Goal: Communication & Community: Connect with others

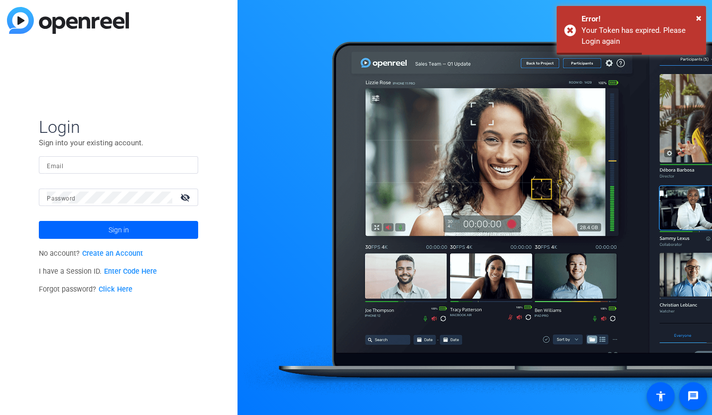
click at [81, 171] on input "Email" at bounding box center [118, 165] width 143 height 12
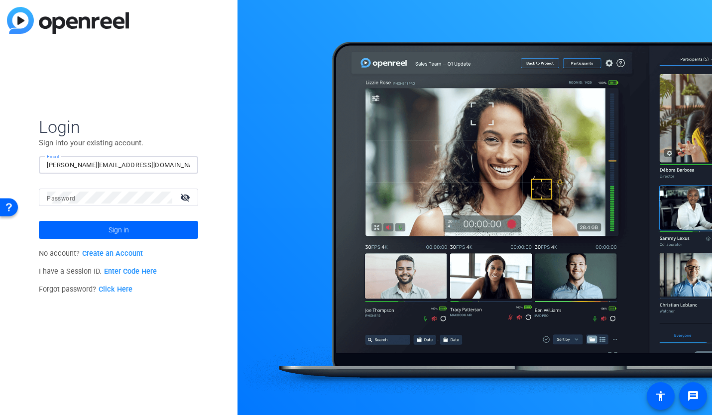
type input "[PERSON_NAME][EMAIL_ADDRESS][DOMAIN_NAME]"
click at [39, 221] on button "Sign in" at bounding box center [118, 230] width 159 height 18
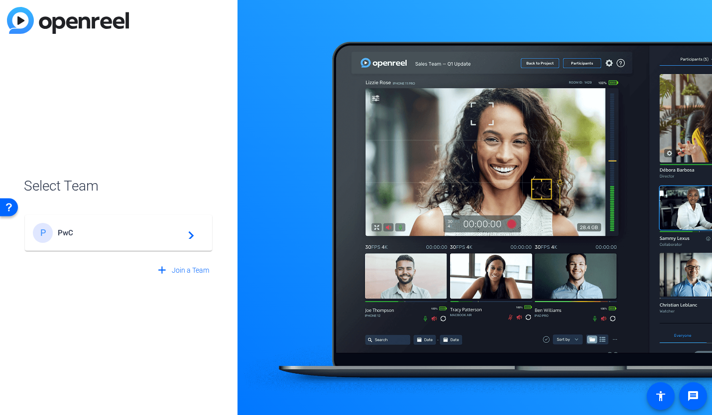
click at [78, 235] on span "PwC" at bounding box center [120, 233] width 125 height 9
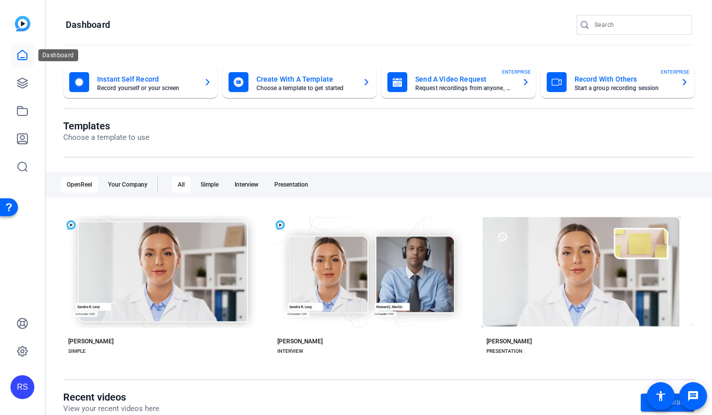
click at [23, 57] on icon at bounding box center [22, 54] width 9 height 9
click at [608, 79] on mat-card-title "Record With Others" at bounding box center [624, 79] width 99 height 12
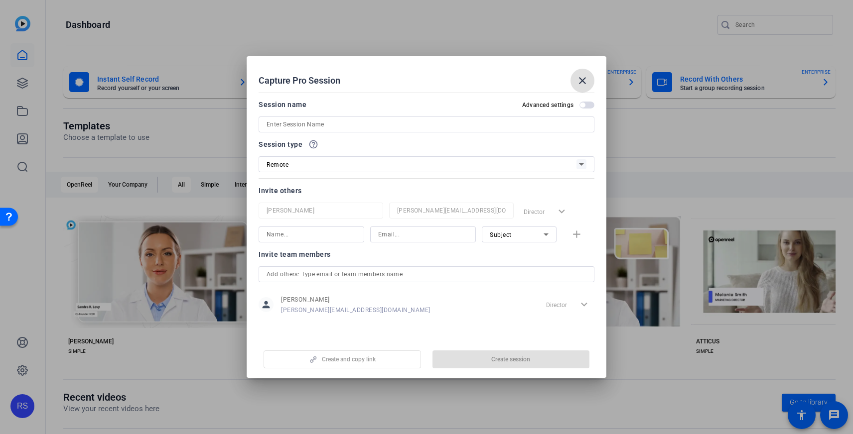
click at [347, 124] on input at bounding box center [427, 125] width 320 height 12
paste input "26_3433925_AWS Agent OS enablement"
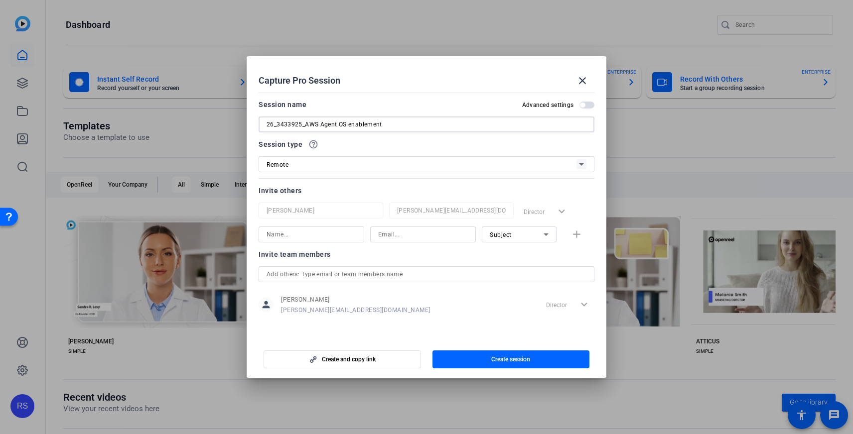
type input "26_3433925_AWS Agent OS enablement"
click at [316, 235] on input at bounding box center [312, 235] width 90 height 12
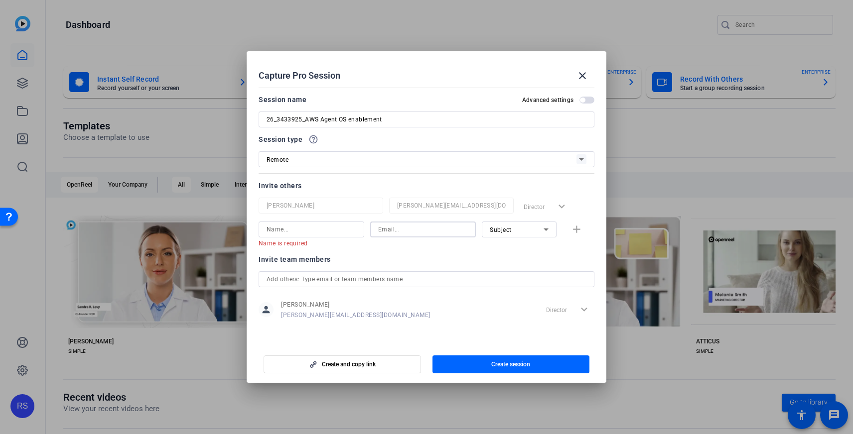
click at [405, 238] on mat-form-field at bounding box center [423, 230] width 106 height 16
paste input "jpinaud@amazon.com"
click at [338, 231] on input at bounding box center [312, 230] width 90 height 12
click at [435, 232] on input "jpinaud@amazon.com" at bounding box center [423, 230] width 90 height 12
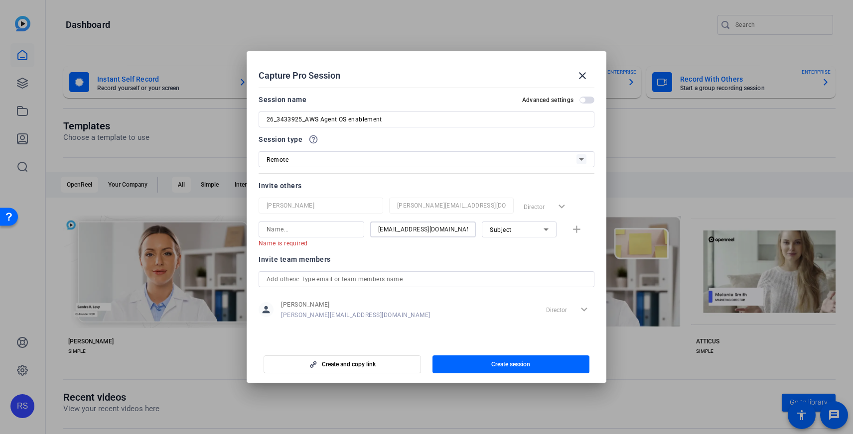
click at [435, 232] on input "jpinaud@amazon.com" at bounding box center [423, 230] width 90 height 12
paste input "amber.hernandez@pwc"
type input "amber.hernandez@pwc.com"
click at [325, 231] on input at bounding box center [312, 230] width 90 height 12
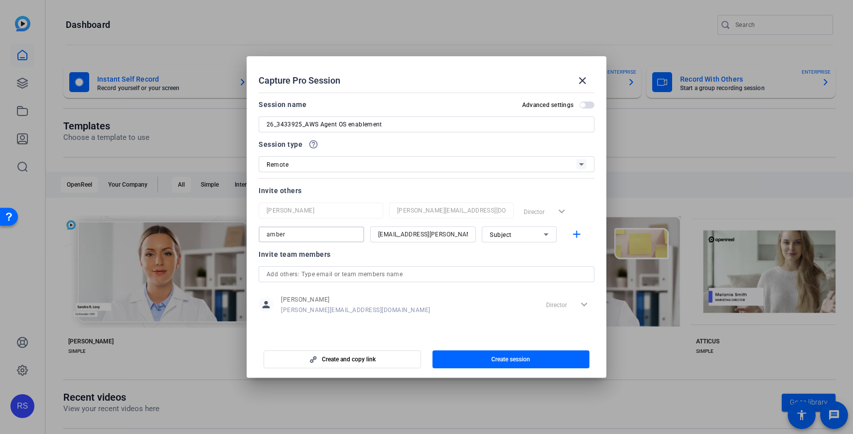
type input "amber"
click at [535, 233] on div "Subject" at bounding box center [517, 235] width 54 height 12
click at [517, 266] on mat-option "Watcher" at bounding box center [519, 271] width 75 height 16
click at [578, 234] on mat-icon "add" at bounding box center [576, 235] width 12 height 12
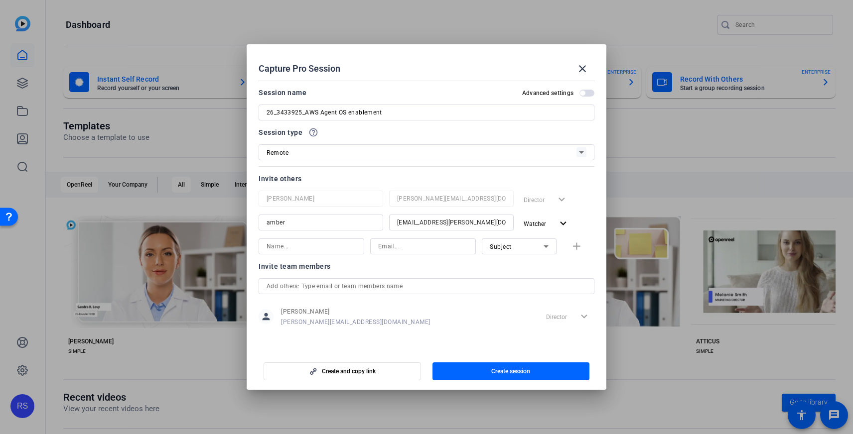
click at [269, 223] on input "amber" at bounding box center [321, 223] width 109 height 12
type input "Amber"
click at [402, 249] on input at bounding box center [423, 247] width 90 height 12
paste input "paige.k.hayes@pwc.com"
type input "paige.k.hayes@pwc.com"
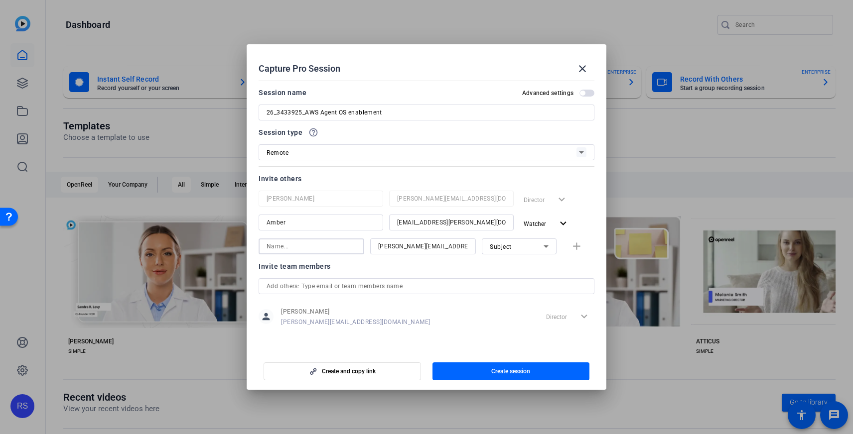
click at [326, 248] on input at bounding box center [312, 247] width 90 height 12
type input "Paige"
click at [518, 248] on div "Subject" at bounding box center [517, 247] width 54 height 12
click at [517, 280] on mat-option "Watcher" at bounding box center [519, 282] width 75 height 16
click at [582, 241] on mat-icon "add" at bounding box center [576, 247] width 12 height 12
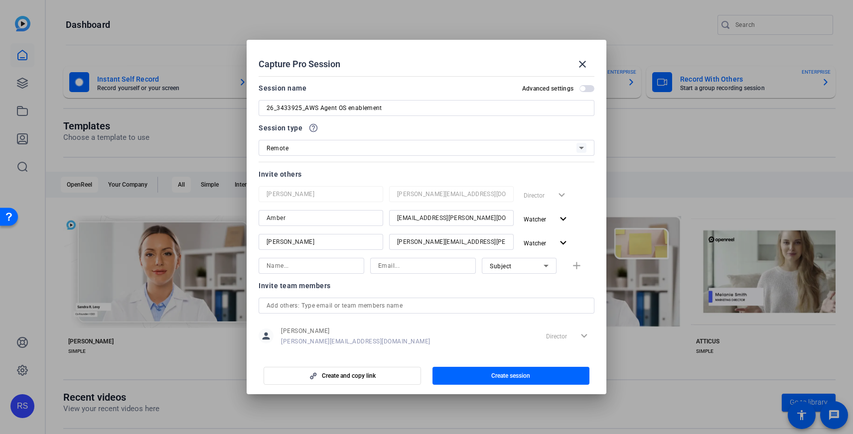
click at [433, 48] on h2 "Capture Pro Session close" at bounding box center [427, 56] width 360 height 32
click at [404, 267] on input at bounding box center [423, 266] width 90 height 12
paste input "[EMAIL_ADDRESS][DOMAIN_NAME]"
type input "[EMAIL_ADDRESS][DOMAIN_NAME]"
click at [330, 264] on input at bounding box center [312, 266] width 90 height 12
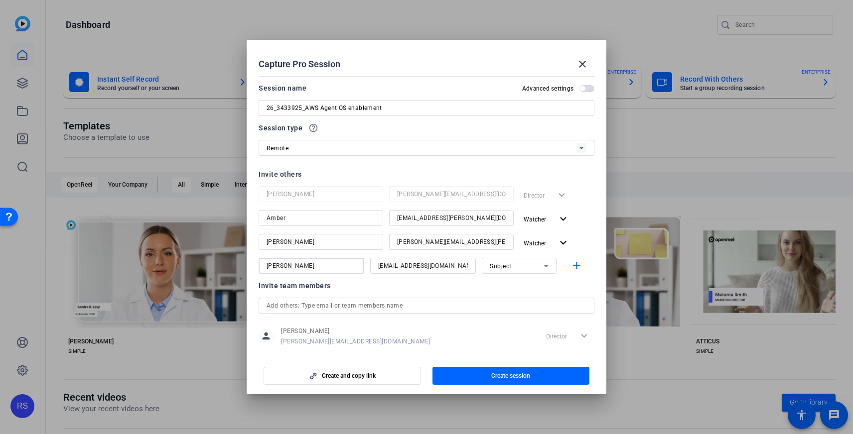
type input "[PERSON_NAME]"
click at [534, 271] on div "Subject" at bounding box center [517, 266] width 54 height 12
click at [524, 300] on mat-option "Watcher" at bounding box center [519, 302] width 75 height 16
click at [575, 263] on mat-icon "add" at bounding box center [576, 266] width 12 height 12
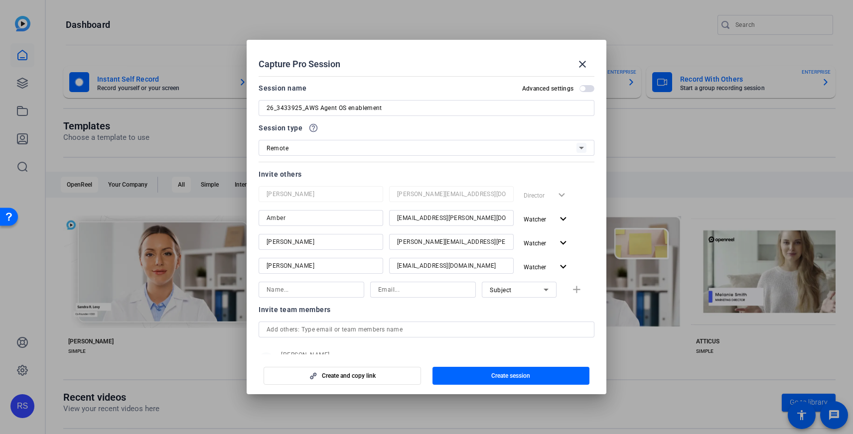
click at [396, 287] on input at bounding box center [423, 290] width 90 height 12
paste input "[PERSON_NAME][EMAIL_ADDRESS][PERSON_NAME][DOMAIN_NAME]"
type input "[PERSON_NAME][EMAIL_ADDRESS][PERSON_NAME][DOMAIN_NAME]"
click at [331, 294] on input at bounding box center [312, 290] width 90 height 12
type input "[PERSON_NAME]"
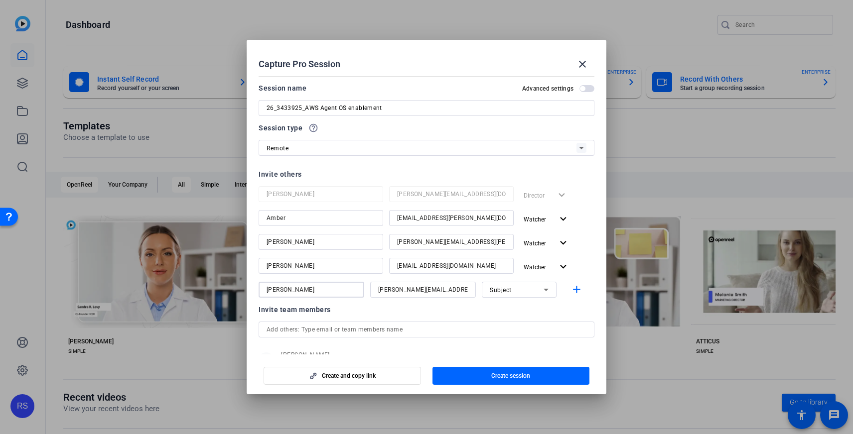
click at [523, 280] on div "Roger Sano roger.sano@pwc.com Director expand_more Amber amber.hernandez@pwc.co…" at bounding box center [427, 242] width 336 height 112
click at [523, 287] on div "Subject" at bounding box center [517, 290] width 54 height 12
click at [517, 321] on mat-option "Watcher" at bounding box center [519, 326] width 75 height 16
click at [576, 290] on mat-icon "add" at bounding box center [576, 290] width 12 height 12
click at [415, 311] on input at bounding box center [423, 314] width 90 height 12
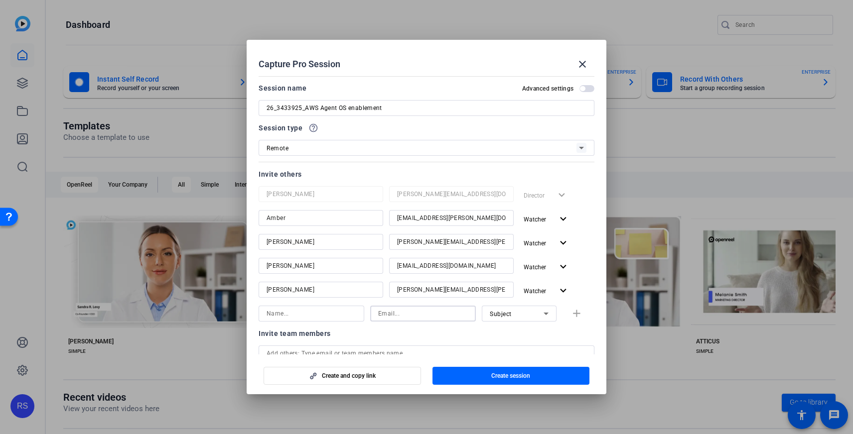
paste input "[PERSON_NAME][EMAIL_ADDRESS][PERSON_NAME][DOMAIN_NAME]"
type input "[PERSON_NAME][EMAIL_ADDRESS][PERSON_NAME][DOMAIN_NAME]"
click at [334, 319] on input at bounding box center [312, 314] width 90 height 12
type input "[PERSON_NAME]"
click at [519, 315] on div "Subject" at bounding box center [517, 314] width 54 height 12
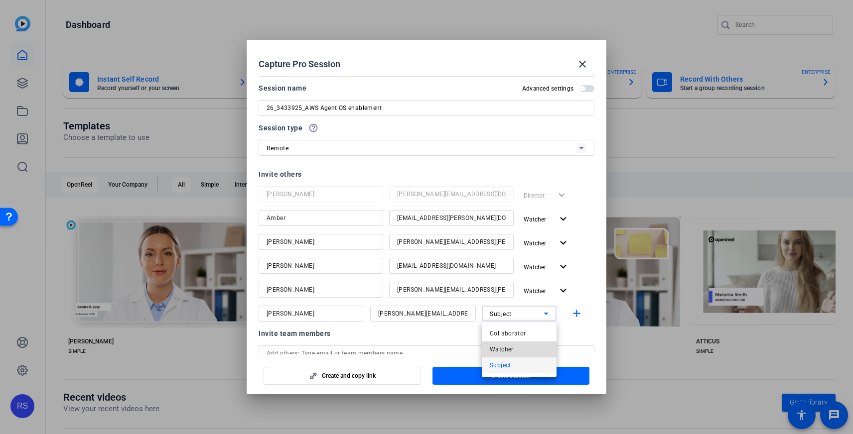
click at [514, 349] on mat-option "Watcher" at bounding box center [519, 350] width 75 height 16
click at [580, 312] on mat-icon "add" at bounding box center [576, 314] width 12 height 12
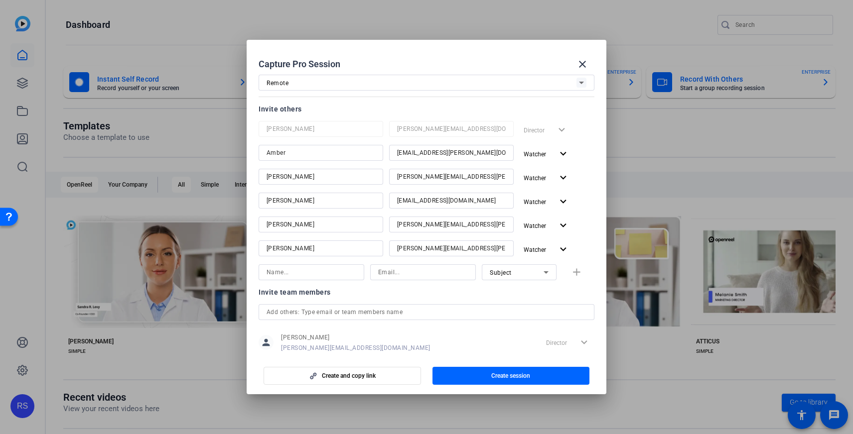
scroll to position [87, 0]
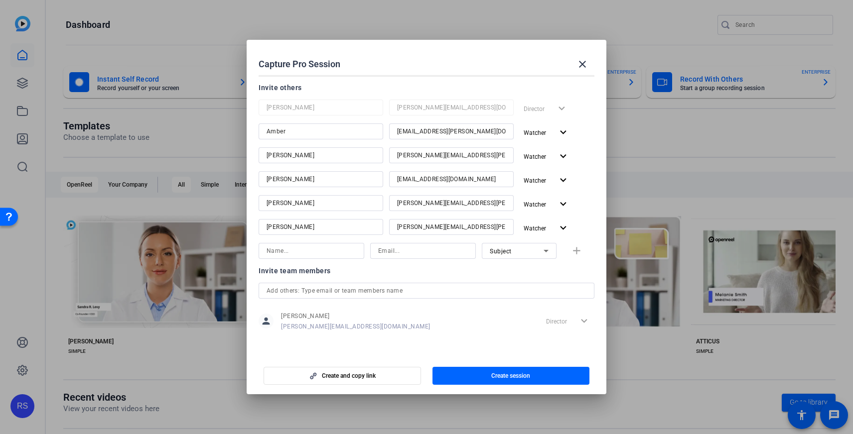
click at [304, 225] on input "[PERSON_NAME]" at bounding box center [321, 227] width 109 height 12
click at [422, 249] on input at bounding box center [423, 251] width 90 height 12
paste input "jpinaud@amazon.com"
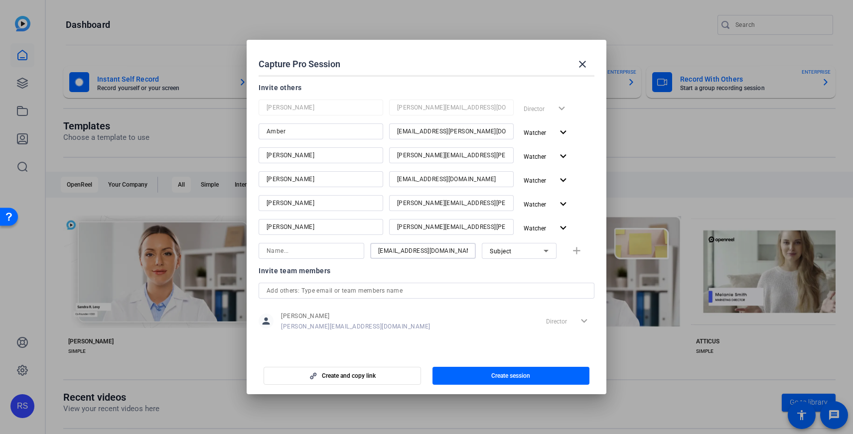
type input "jpinaud@amazon.com"
click at [532, 249] on div "Subject" at bounding box center [517, 251] width 54 height 12
click at [526, 285] on mat-option "Watcher" at bounding box center [519, 287] width 75 height 16
click at [576, 253] on div "jpinaud@amazon.com Watcher add" at bounding box center [427, 251] width 336 height 16
click at [576, 249] on div "jpinaud@amazon.com Watcher add" at bounding box center [427, 251] width 336 height 16
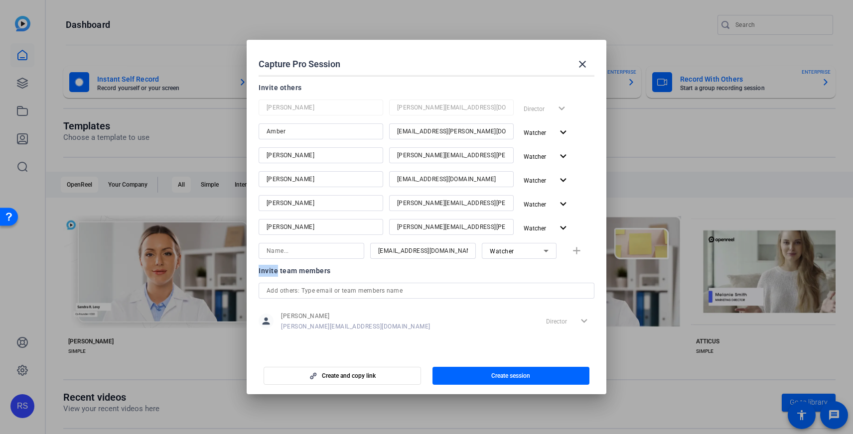
click at [576, 249] on div "jpinaud@amazon.com Watcher add" at bounding box center [427, 251] width 336 height 16
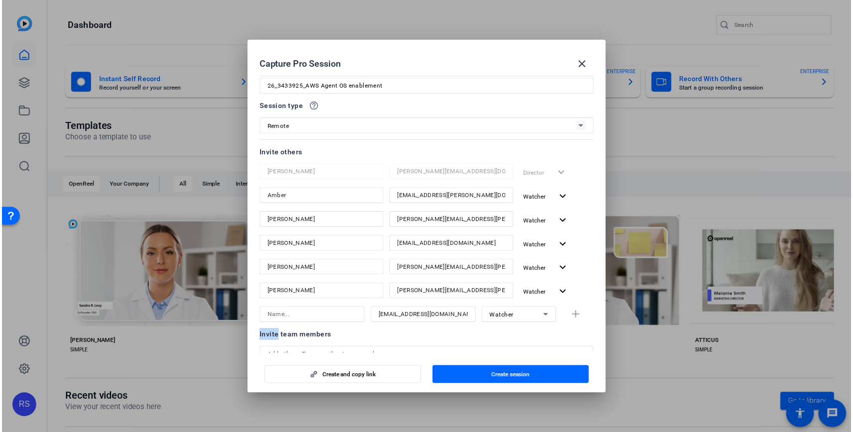
scroll to position [18, 0]
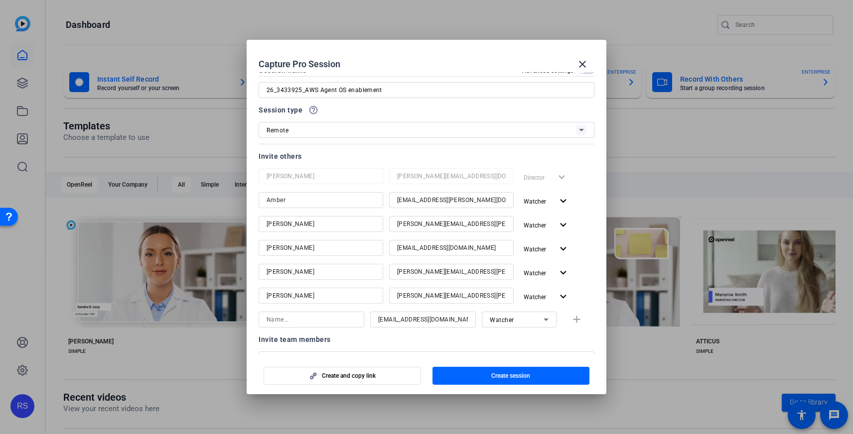
click at [440, 199] on input "amber.hernandez@pwc.com" at bounding box center [451, 200] width 109 height 12
click at [339, 203] on input "Amber" at bounding box center [321, 200] width 109 height 12
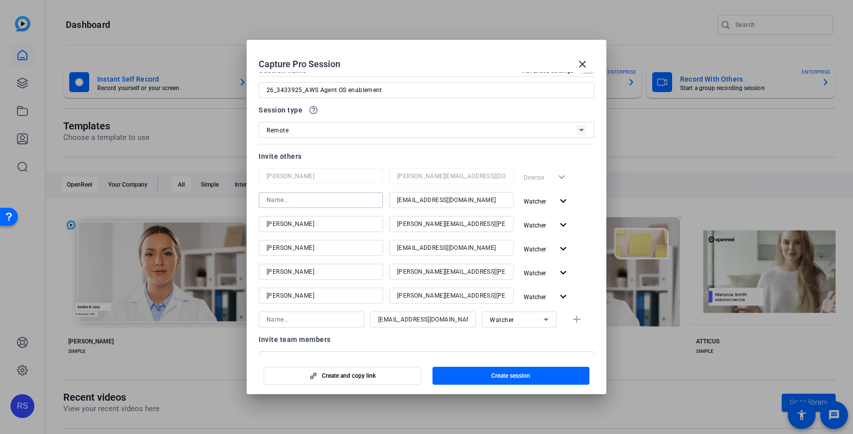
type input "J"
type input "jvlock"
click at [562, 224] on mat-icon "expand_more" at bounding box center [563, 225] width 12 height 12
click at [551, 297] on span "Remove User" at bounding box center [546, 298] width 37 height 7
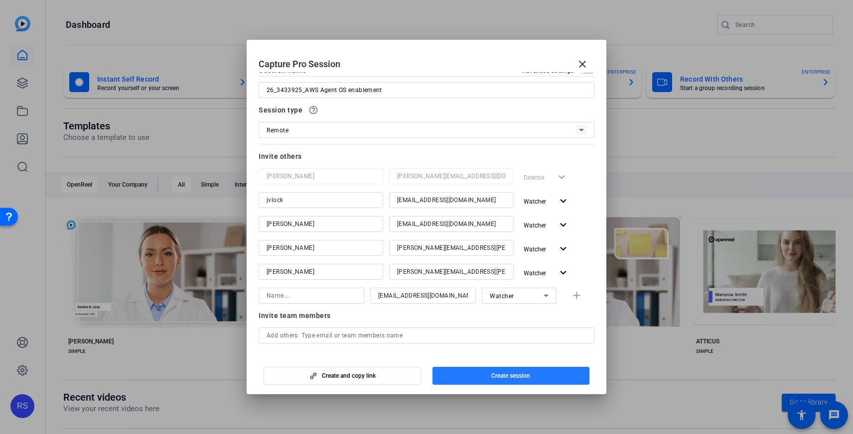
click at [488, 375] on span "button" at bounding box center [510, 376] width 157 height 24
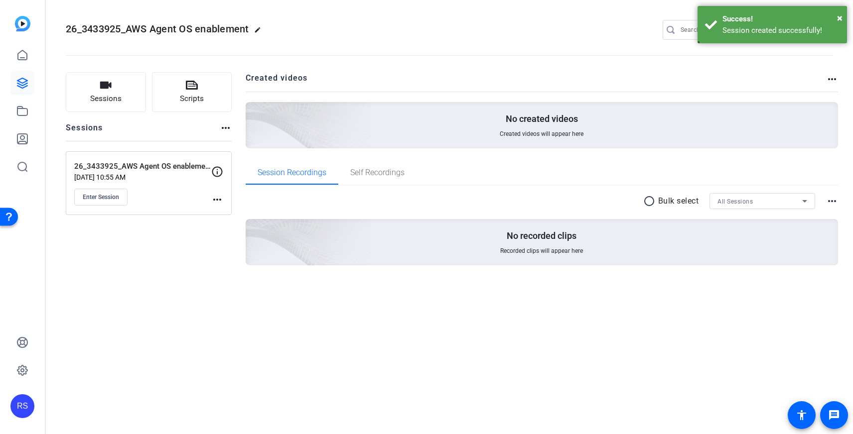
click at [214, 199] on mat-icon "more_horiz" at bounding box center [217, 200] width 12 height 12
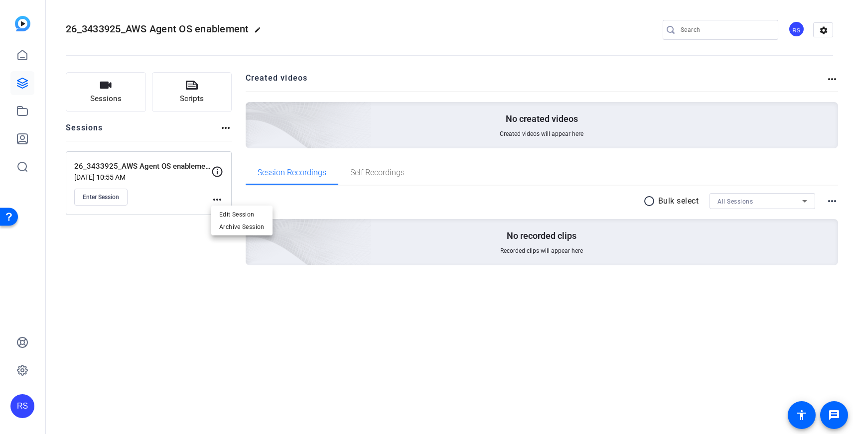
click at [102, 194] on div at bounding box center [426, 217] width 853 height 434
click at [101, 200] on span "Enter Session" at bounding box center [101, 197] width 36 height 8
click at [103, 195] on span "Enter Session" at bounding box center [101, 197] width 36 height 8
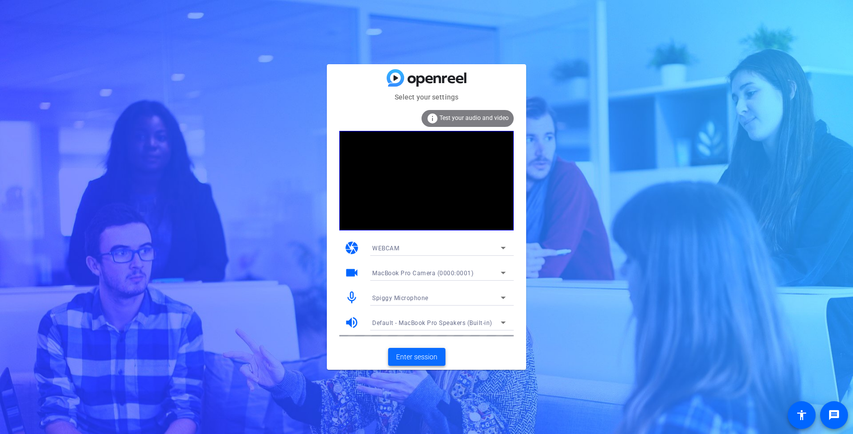
click at [425, 347] on span at bounding box center [416, 357] width 57 height 24
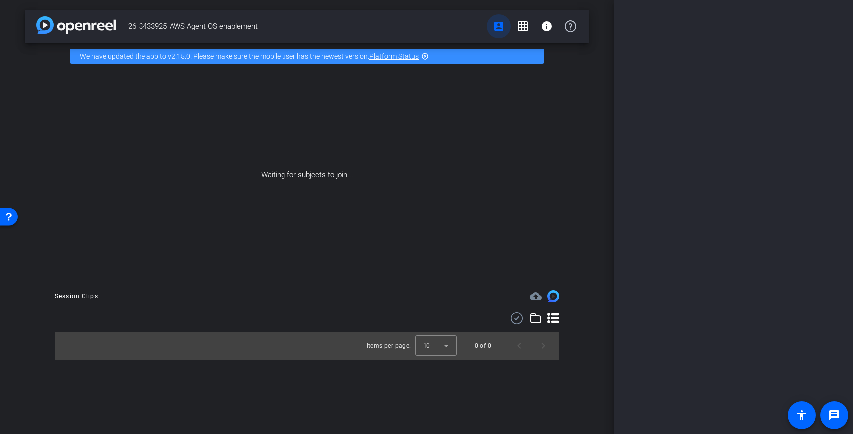
click at [497, 26] on mat-icon "account_box" at bounding box center [499, 26] width 12 height 12
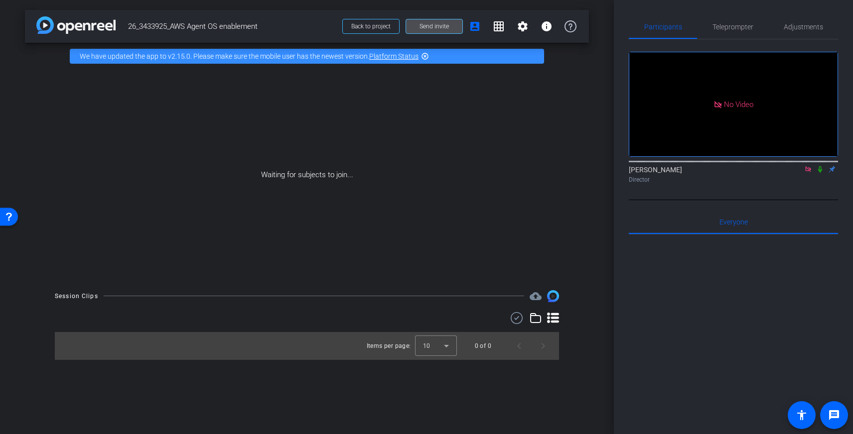
click at [428, 24] on span "Send invite" at bounding box center [433, 26] width 29 height 8
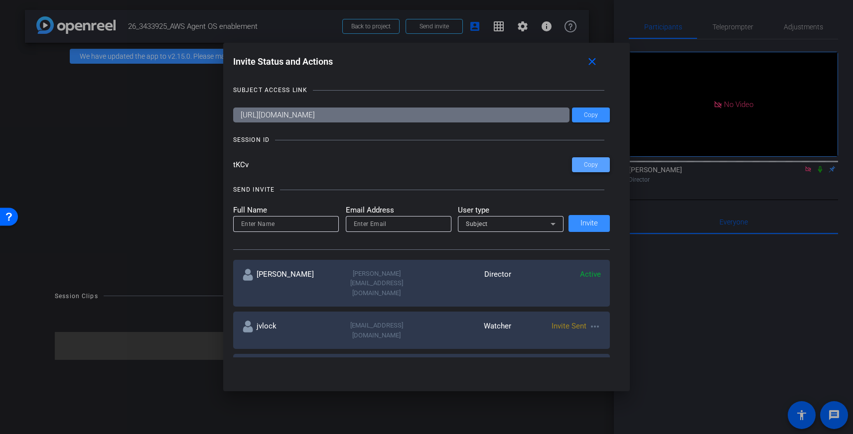
click at [593, 165] on span "Copy" at bounding box center [591, 164] width 14 height 7
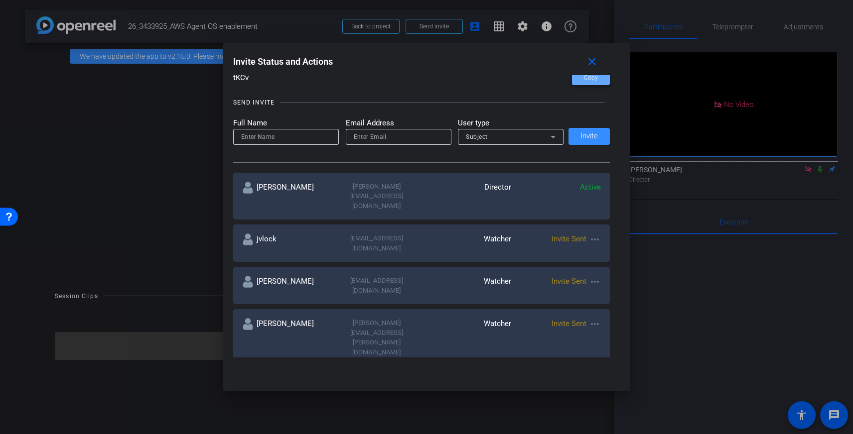
scroll to position [106, 0]
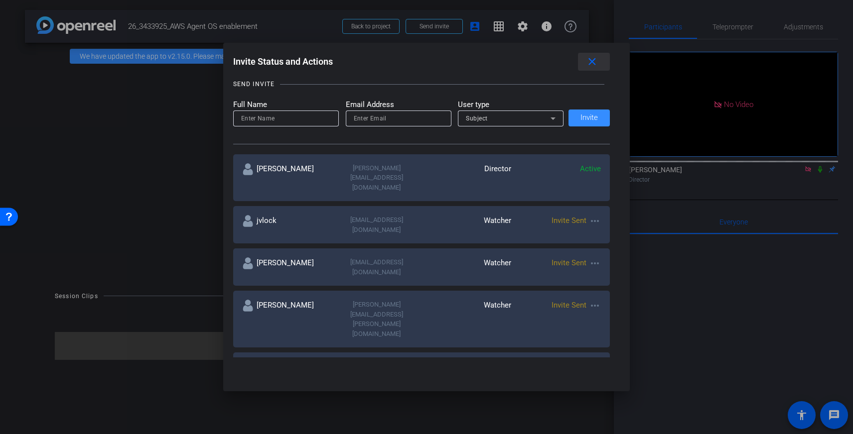
click at [596, 62] on mat-icon "close" at bounding box center [592, 62] width 12 height 12
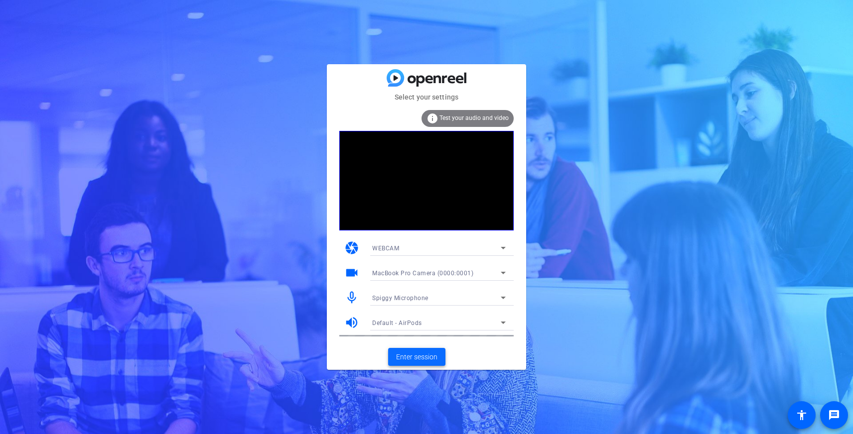
click at [423, 359] on span "Enter session" at bounding box center [416, 357] width 41 height 10
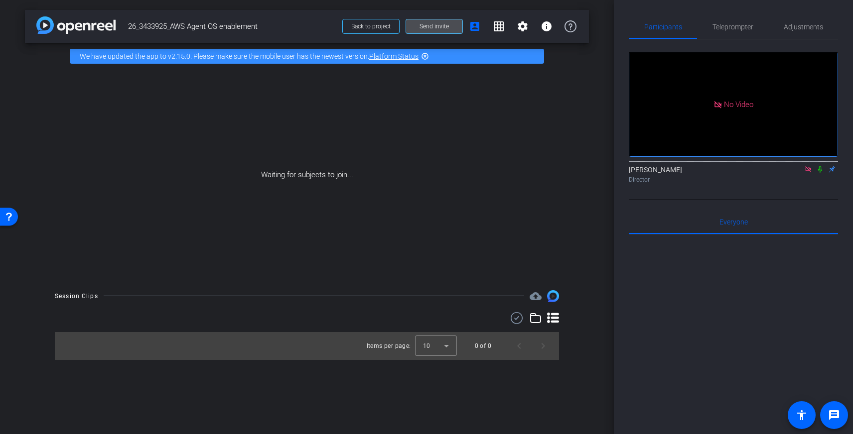
click at [434, 24] on span "Send invite" at bounding box center [433, 26] width 29 height 8
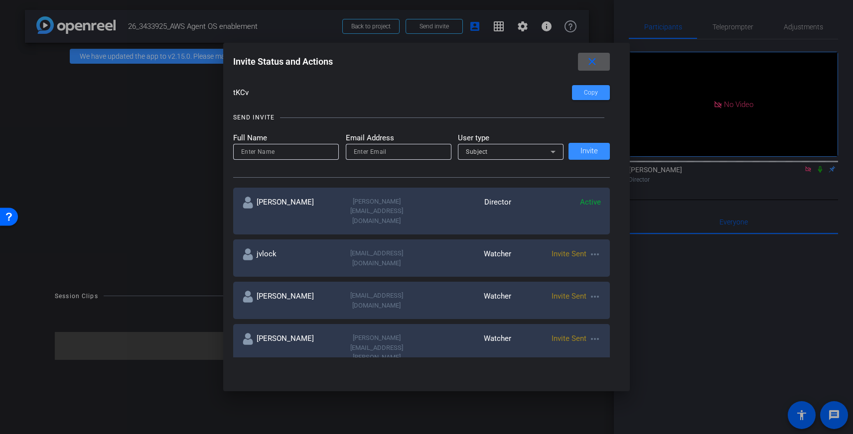
scroll to position [74, 0]
click at [597, 247] on mat-icon "more_horiz" at bounding box center [595, 253] width 12 height 12
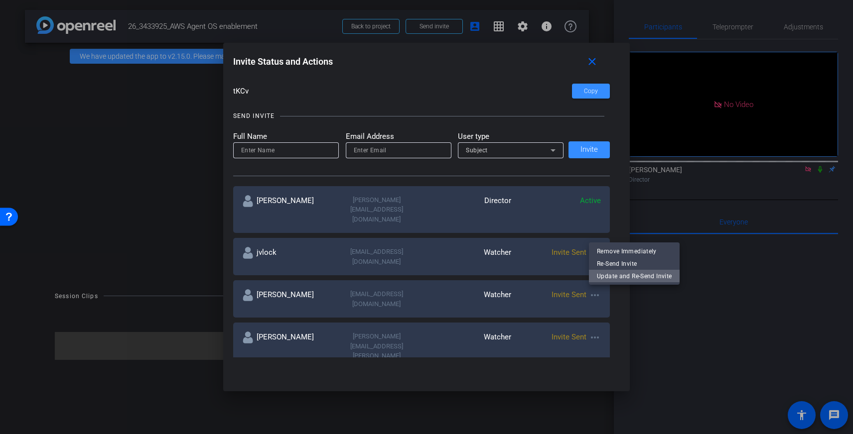
click at [619, 273] on span "Update and Re-Send Invite" at bounding box center [634, 276] width 75 height 12
type input "jvlock"
type input "[EMAIL_ADDRESS][DOMAIN_NAME]"
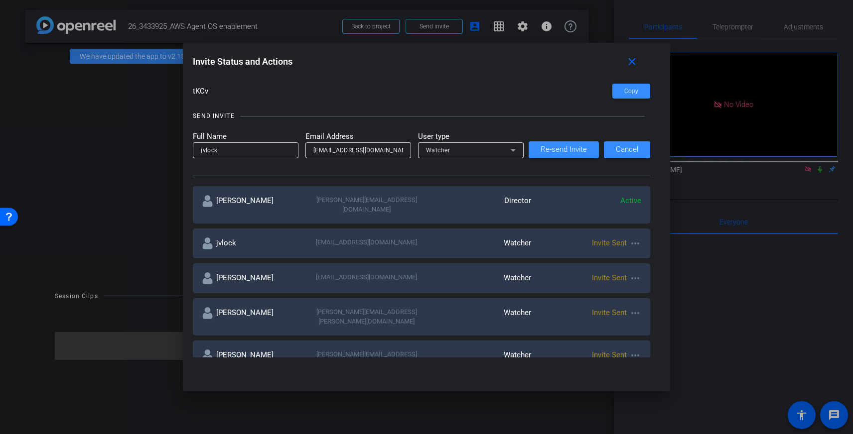
click at [468, 229] on div "jvlock jvlock@amazon.com Watcher Invite Sent more_horiz" at bounding box center [421, 244] width 457 height 30
click at [448, 238] on div "Watcher" at bounding box center [476, 244] width 110 height 12
click at [257, 154] on input "jvlock" at bounding box center [246, 150] width 90 height 12
paste input "Jonathan"
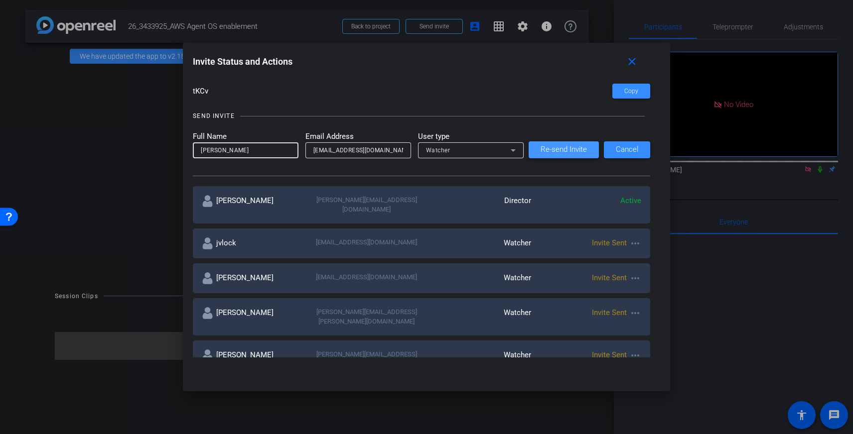
type input "Jonathan"
click at [587, 152] on span at bounding box center [564, 150] width 70 height 24
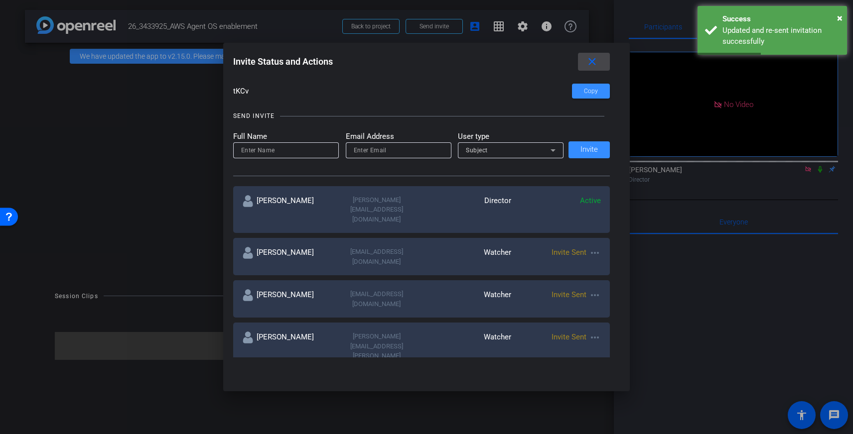
click at [595, 63] on mat-icon "close" at bounding box center [592, 62] width 12 height 12
